Goal: Task Accomplishment & Management: Complete application form

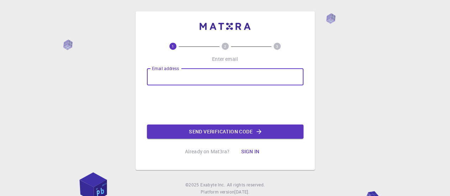
click at [209, 75] on input "Email address" at bounding box center [225, 76] width 157 height 17
type input "[EMAIL_ADDRESS][DOMAIN_NAME]"
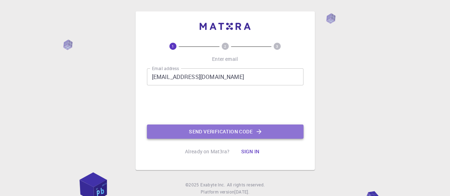
click at [226, 137] on button "Send verification code" at bounding box center [225, 132] width 157 height 14
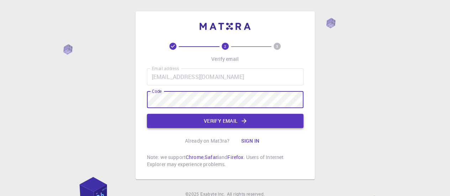
click at [225, 121] on button "Verify email" at bounding box center [225, 121] width 157 height 14
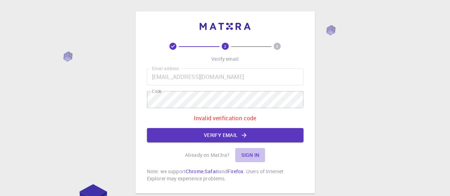
click at [255, 155] on button "Sign in" at bounding box center [250, 155] width 30 height 14
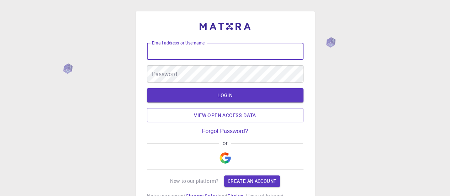
click at [231, 56] on input "Email address or Username" at bounding box center [225, 51] width 157 height 17
type input "abd"
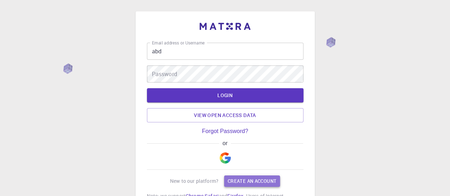
click at [254, 178] on link "Create an account" at bounding box center [252, 181] width 56 height 11
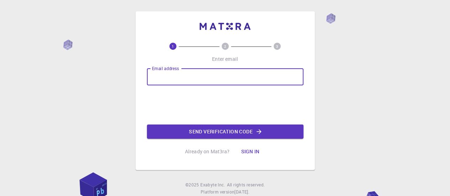
click at [199, 77] on input "Email address" at bounding box center [225, 76] width 157 height 17
type input "[EMAIL_ADDRESS][DOMAIN_NAME]"
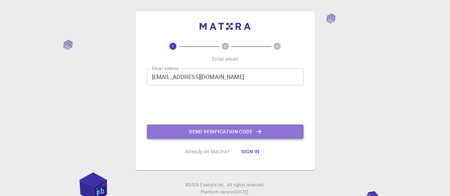
click at [210, 132] on button "Send verification code" at bounding box center [225, 132] width 157 height 14
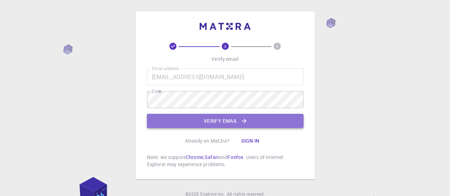
click at [229, 119] on button "Verify email" at bounding box center [225, 121] width 157 height 14
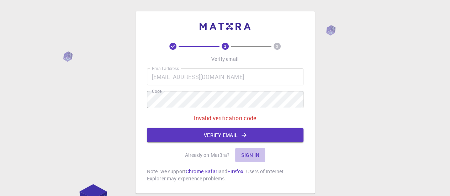
click at [251, 156] on button "Sign in" at bounding box center [250, 155] width 30 height 14
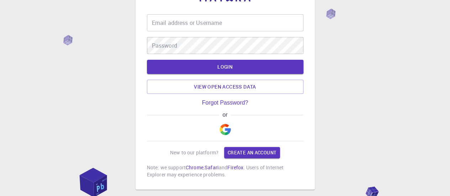
scroll to position [28, 0]
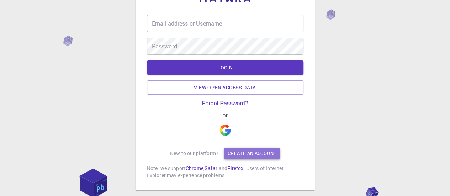
click at [243, 153] on link "Create an account" at bounding box center [252, 153] width 56 height 11
